Goal: Transaction & Acquisition: Purchase product/service

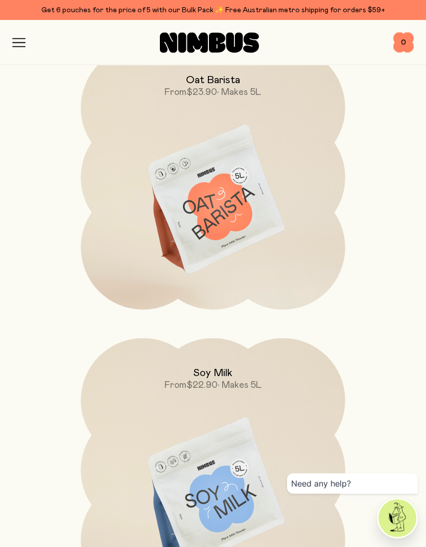
scroll to position [464, 0]
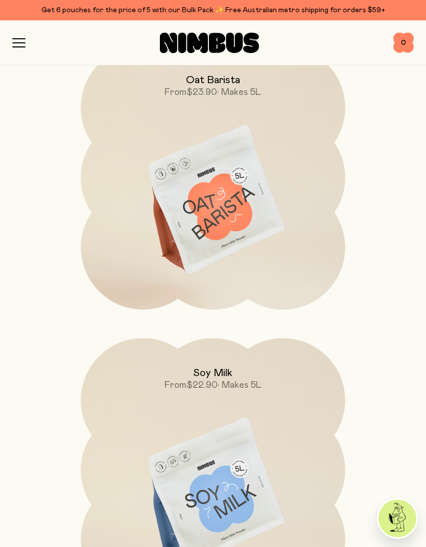
click at [146, 199] on img at bounding box center [213, 200] width 264 height 310
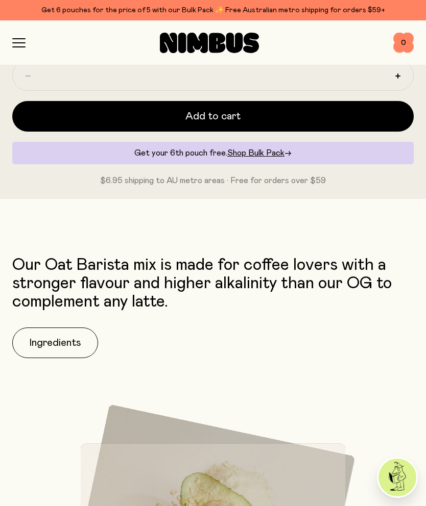
scroll to position [738, 0]
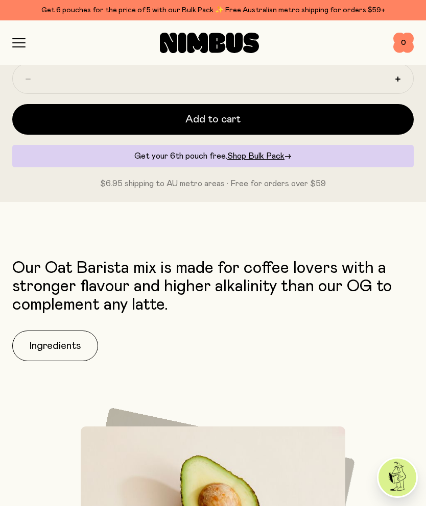
click at [73, 122] on button "Add to cart" at bounding box center [212, 119] width 401 height 31
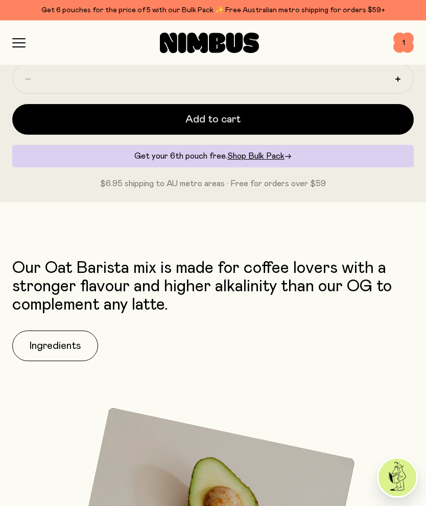
scroll to position [0, 0]
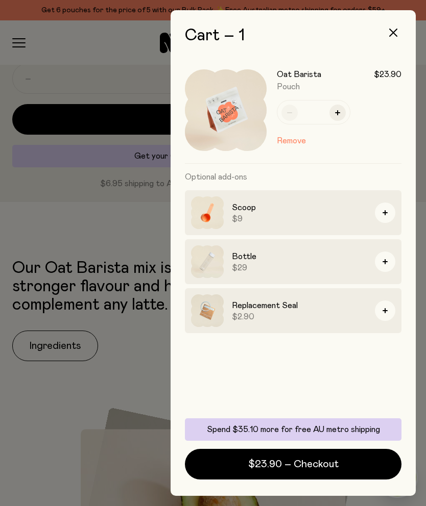
click at [26, 498] on div at bounding box center [213, 253] width 426 height 506
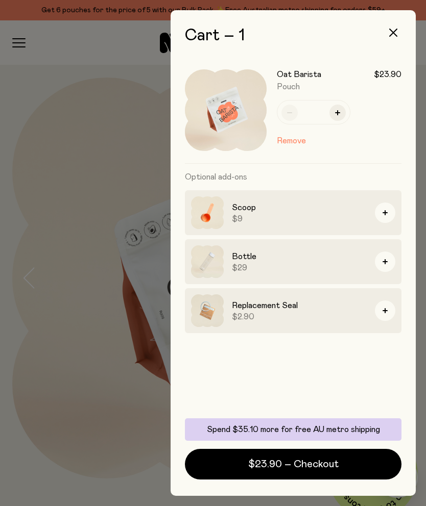
scroll to position [738, 0]
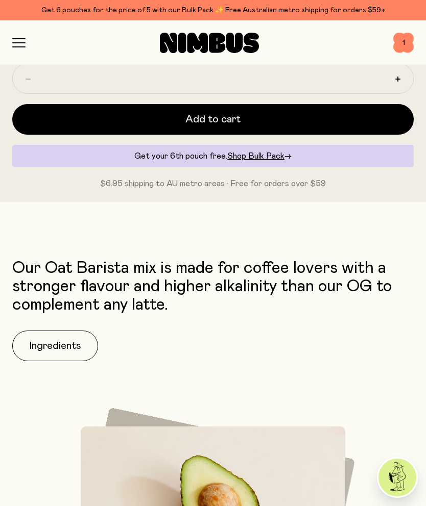
click at [18, 30] on div "Shop Mission FAQs Log In 1 1" at bounding box center [212, 42] width 401 height 44
click at [17, 30] on div "Shop Mission FAQs Log In 1 1" at bounding box center [212, 42] width 401 height 44
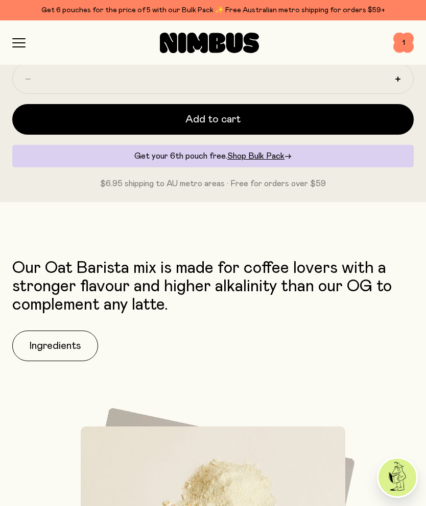
click at [17, 45] on icon "button" at bounding box center [18, 42] width 13 height 9
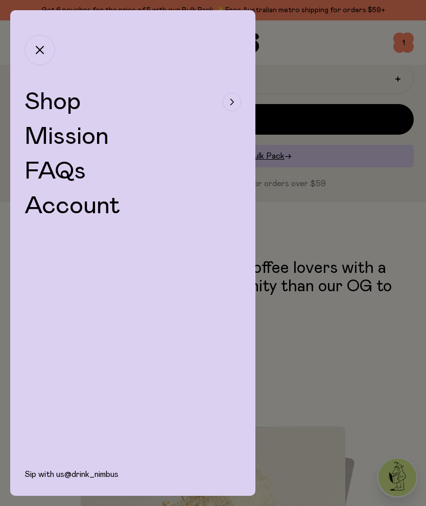
click at [47, 104] on span "Shop" at bounding box center [53, 102] width 56 height 25
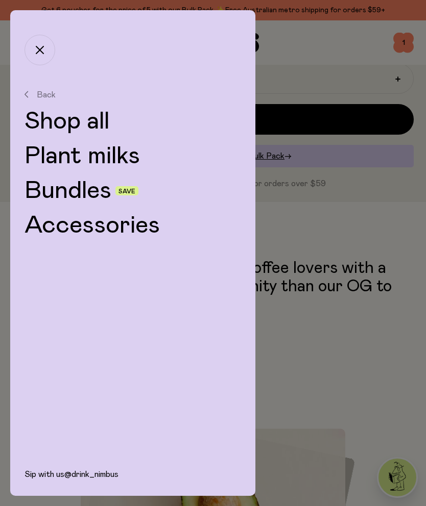
click at [50, 198] on link "Bundles" at bounding box center [68, 191] width 87 height 25
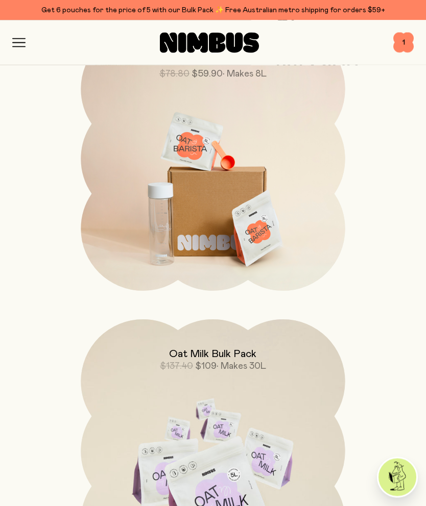
scroll to position [705, 0]
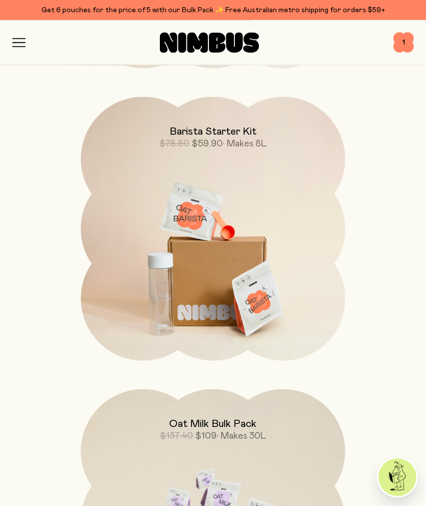
click at [263, 265] on img at bounding box center [213, 253] width 264 height 310
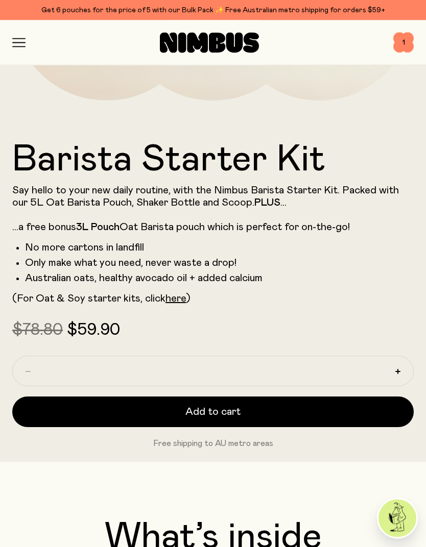
scroll to position [378, 0]
click at [248, 412] on button "Add to cart" at bounding box center [212, 412] width 401 height 31
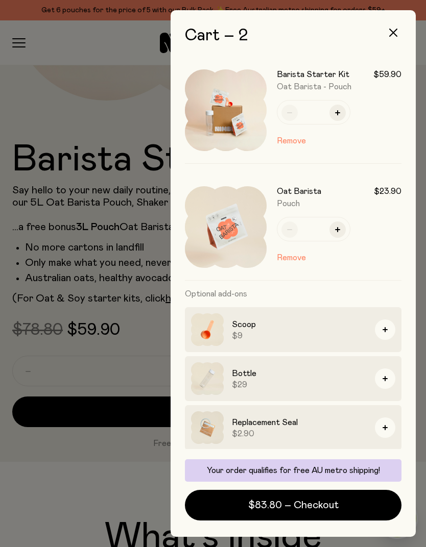
scroll to position [0, 0]
click at [44, 156] on div at bounding box center [213, 273] width 426 height 547
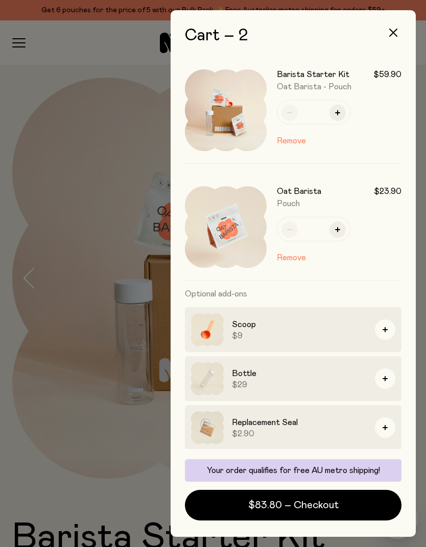
scroll to position [378, 0]
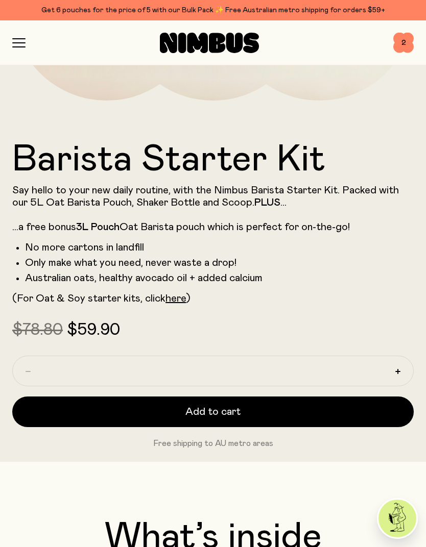
click at [405, 49] on span "2" at bounding box center [403, 43] width 20 height 20
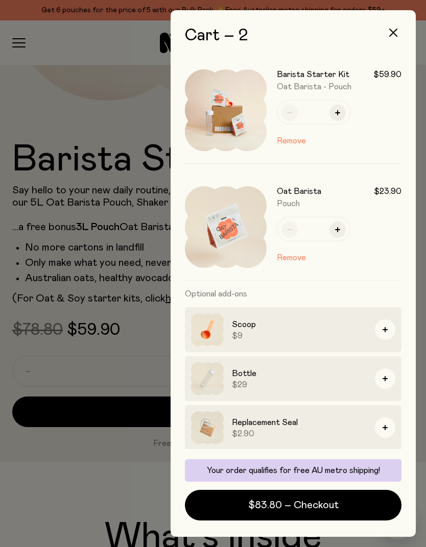
click at [293, 258] on button "Remove" at bounding box center [291, 258] width 29 height 12
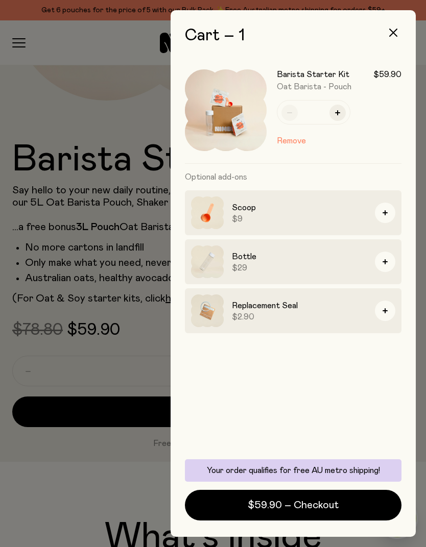
click at [40, 191] on div at bounding box center [213, 273] width 426 height 547
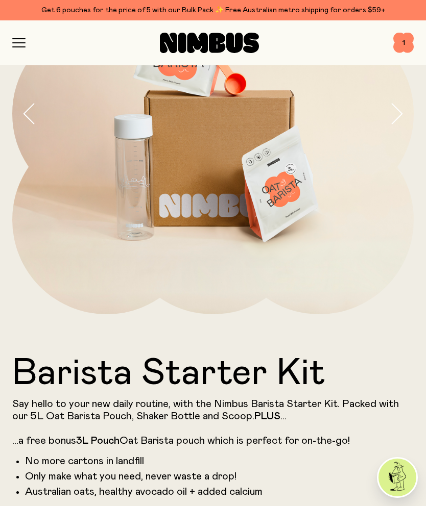
scroll to position [161, 0]
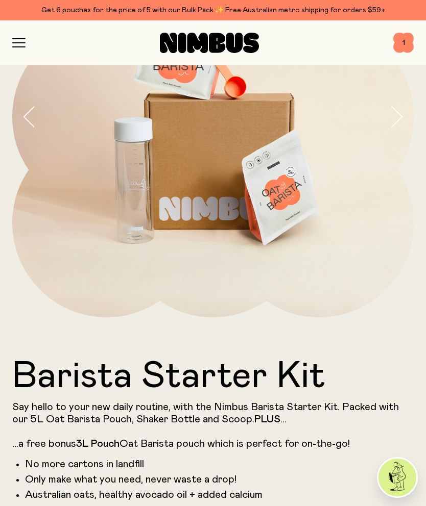
click at [18, 41] on icon "button" at bounding box center [18, 42] width 13 height 9
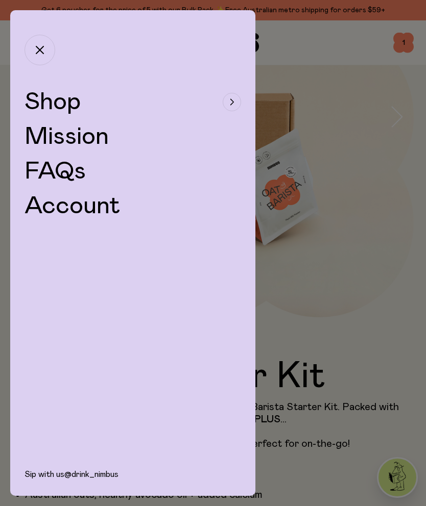
click at [44, 103] on span "Shop" at bounding box center [53, 102] width 56 height 25
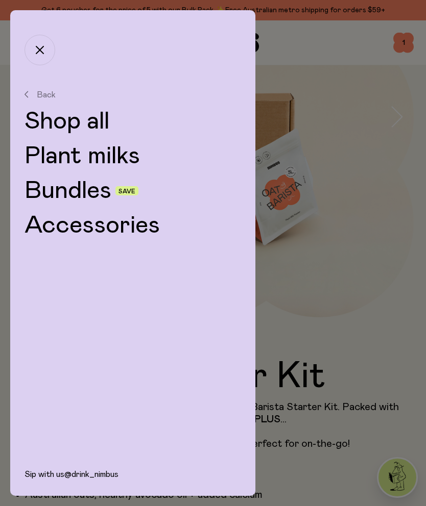
click at [45, 159] on link "Plant milks" at bounding box center [133, 156] width 216 height 25
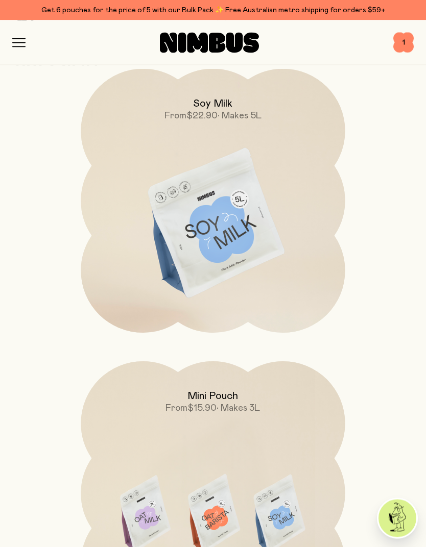
scroll to position [735, 0]
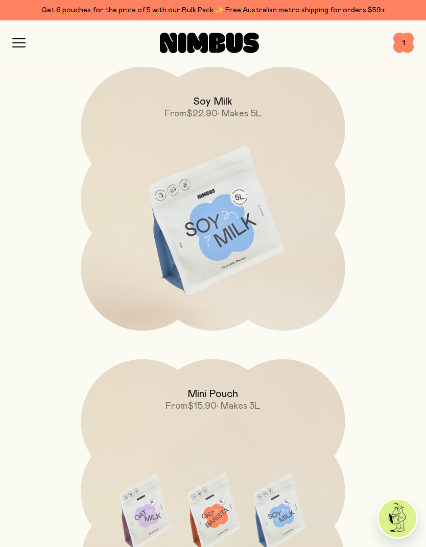
click at [136, 201] on img at bounding box center [213, 222] width 264 height 310
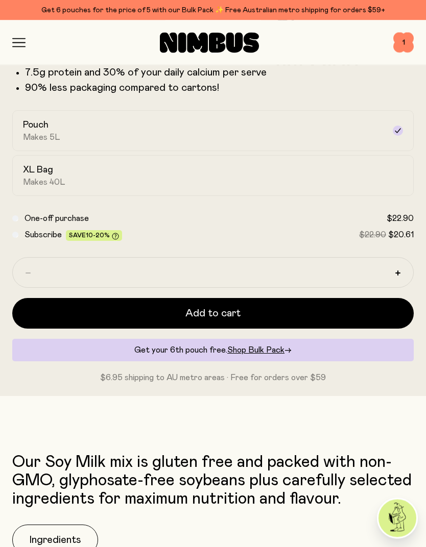
scroll to position [545, 0]
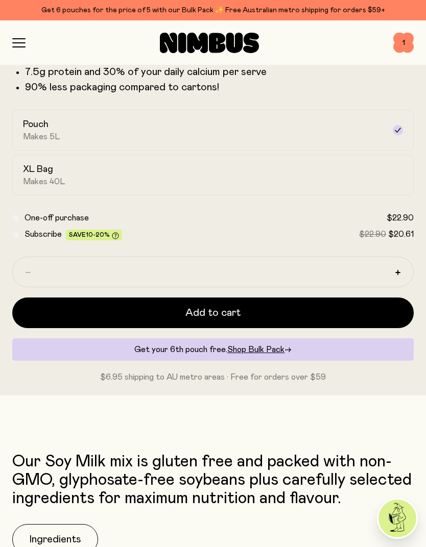
click at [233, 315] on span "Add to cart" at bounding box center [212, 313] width 55 height 14
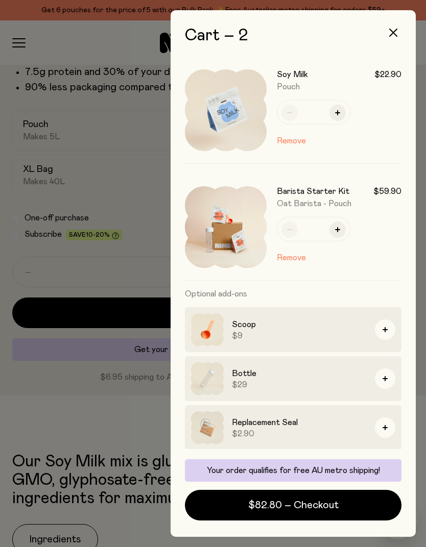
click at [37, 86] on div at bounding box center [213, 273] width 426 height 547
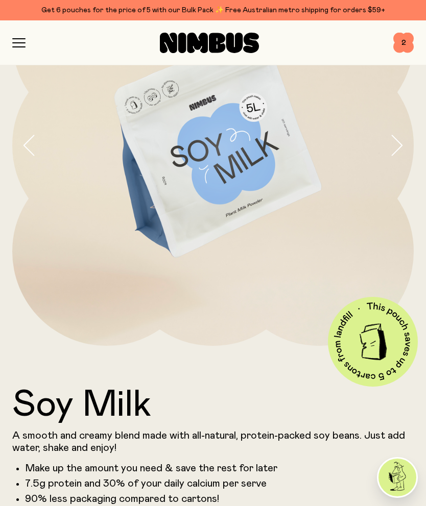
scroll to position [130, 0]
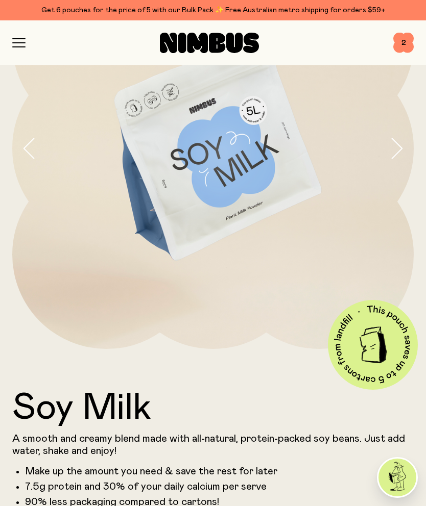
click at [410, 41] on span "2" at bounding box center [403, 43] width 20 height 20
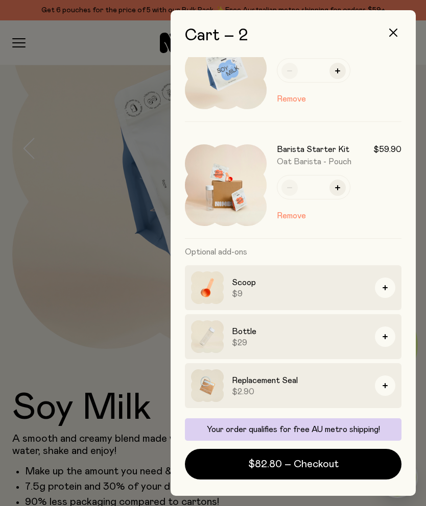
scroll to position [42, 0]
click at [22, 41] on div at bounding box center [213, 253] width 426 height 506
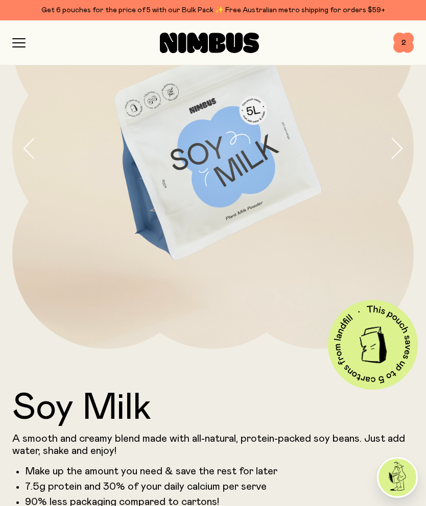
click at [19, 40] on div at bounding box center [213, 253] width 426 height 506
click at [19, 40] on icon "button" at bounding box center [18, 42] width 13 height 9
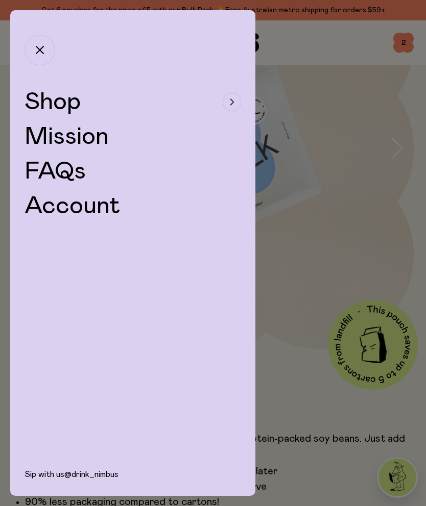
click at [40, 101] on span "Shop" at bounding box center [53, 102] width 56 height 25
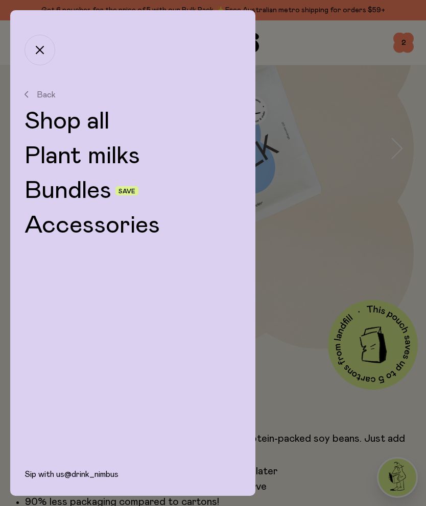
click at [44, 122] on link "Shop all" at bounding box center [133, 121] width 216 height 25
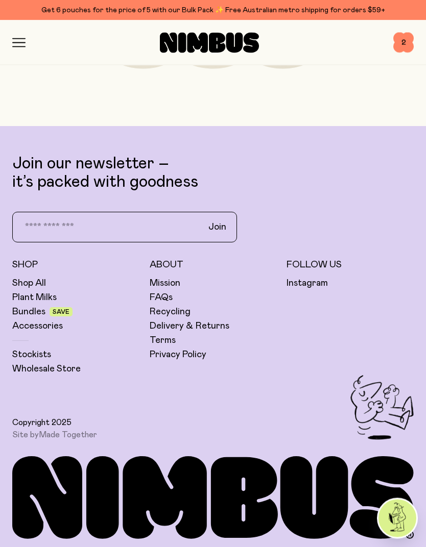
scroll to position [4464, 0]
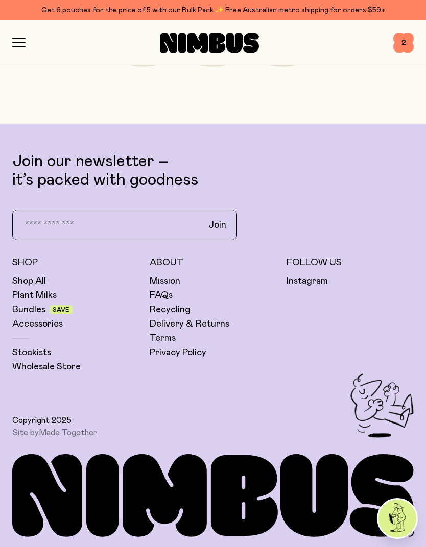
click at [403, 45] on span "2" at bounding box center [403, 43] width 20 height 20
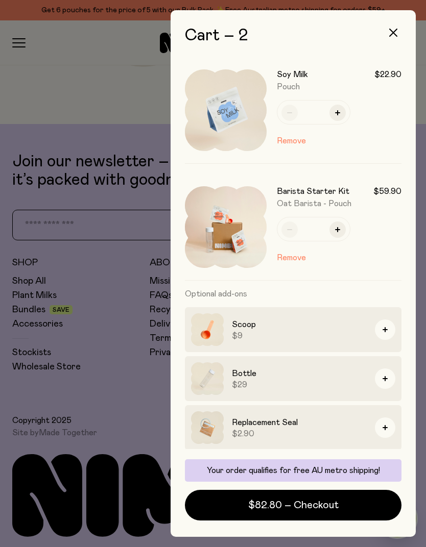
click at [298, 139] on button "Remove" at bounding box center [291, 141] width 29 height 12
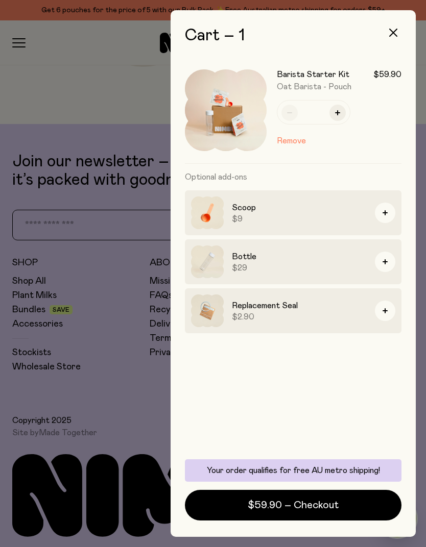
click at [306, 504] on span "$59.90 – Checkout" at bounding box center [293, 505] width 91 height 14
